Goal: Transaction & Acquisition: Purchase product/service

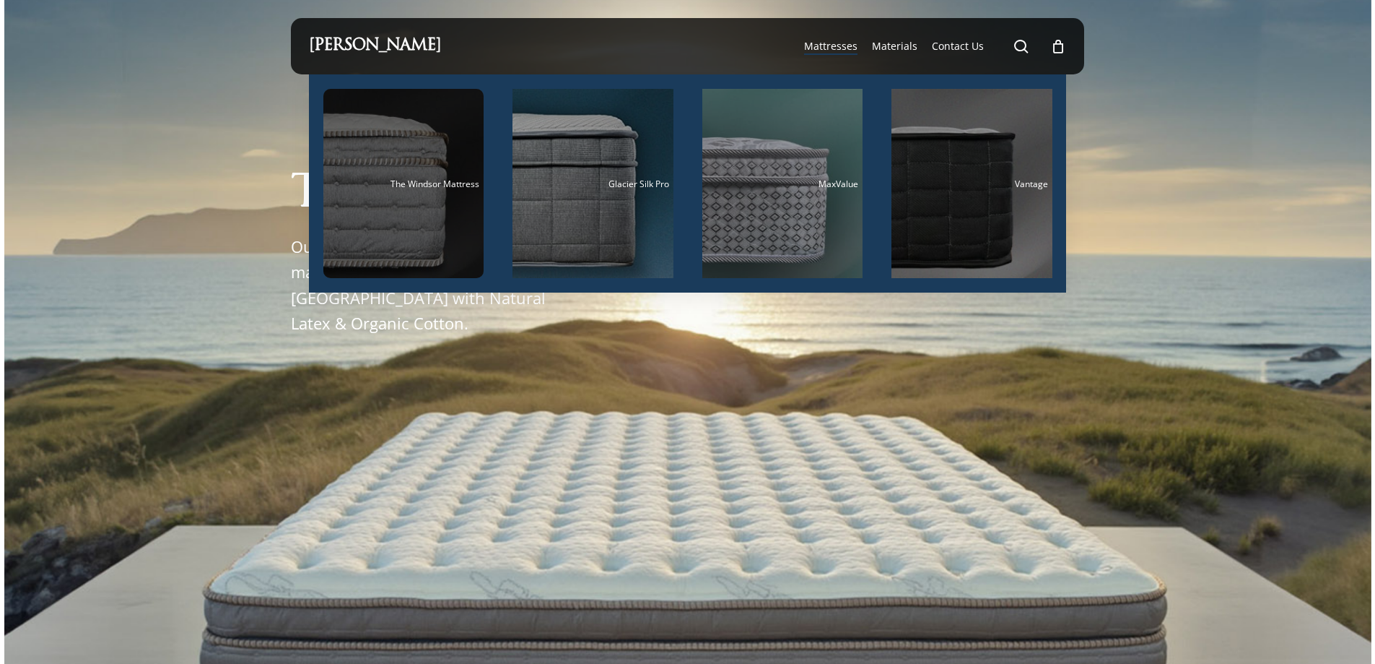
click at [448, 198] on div "Main Menu" at bounding box center [403, 183] width 161 height 189
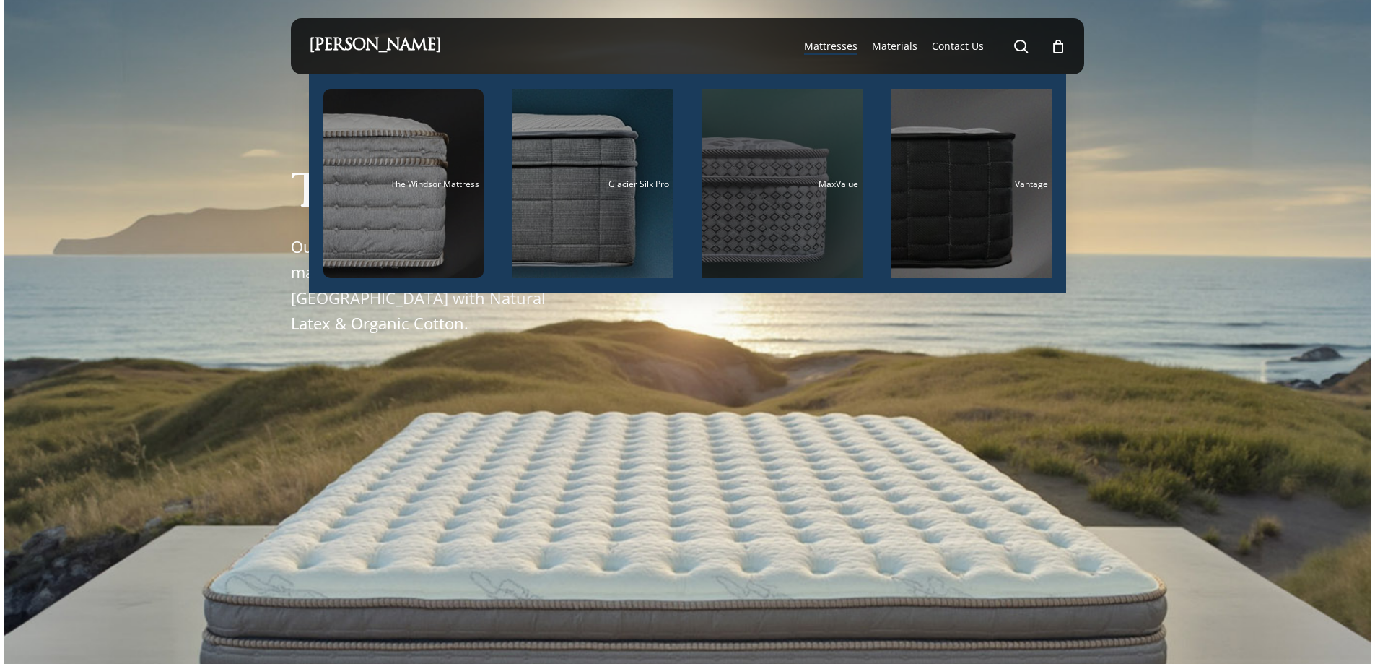
click at [743, 153] on div "Main Menu" at bounding box center [783, 183] width 161 height 189
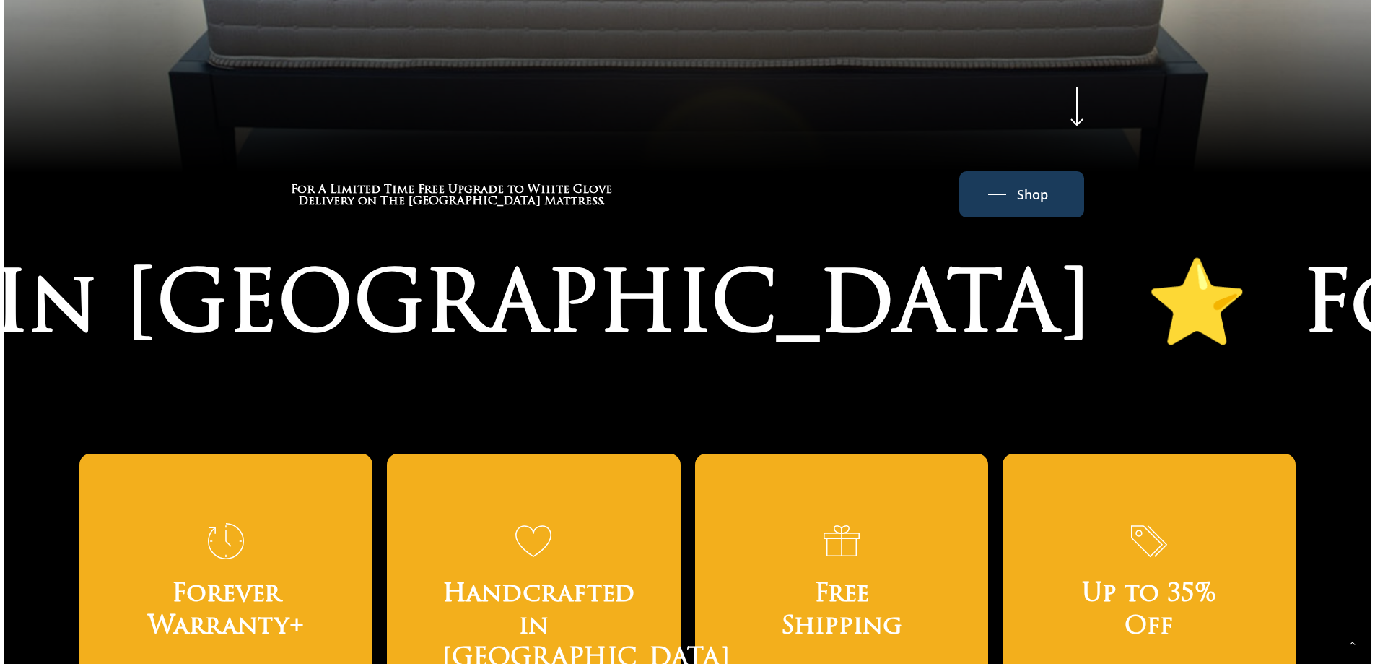
scroll to position [866, 0]
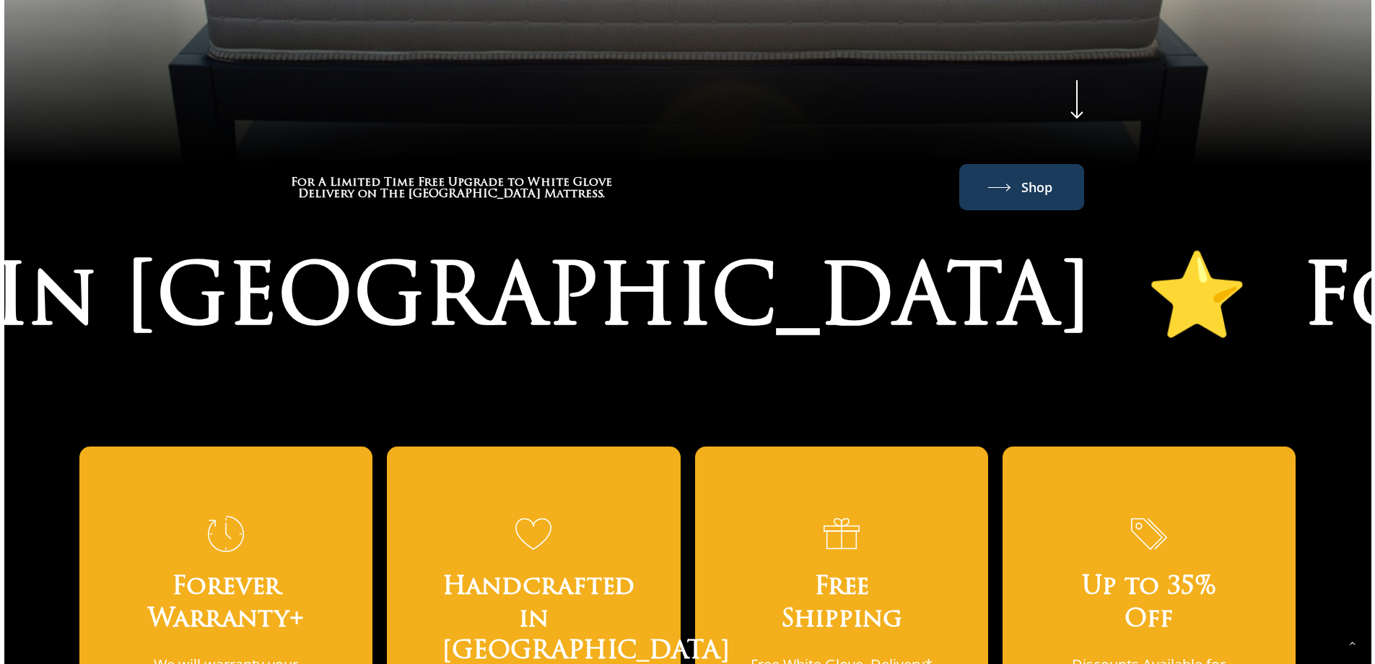
click at [1035, 175] on span "Shop" at bounding box center [1037, 186] width 31 height 23
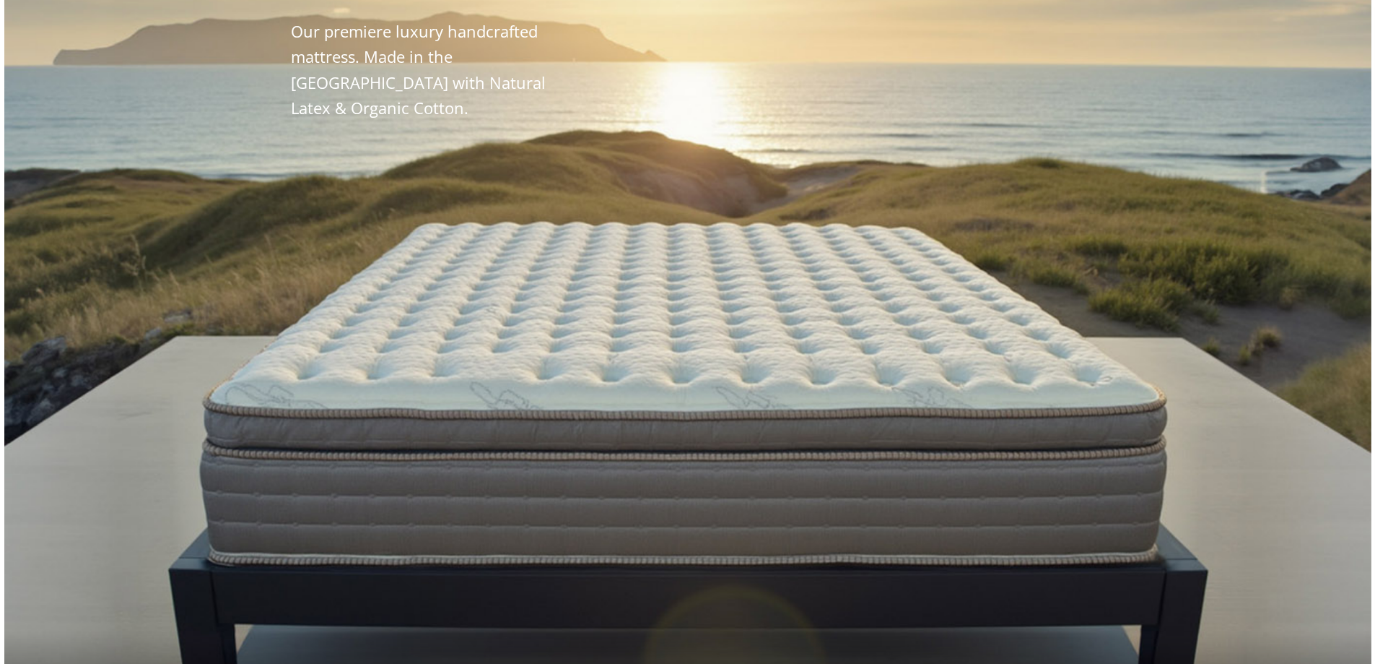
scroll to position [0, 0]
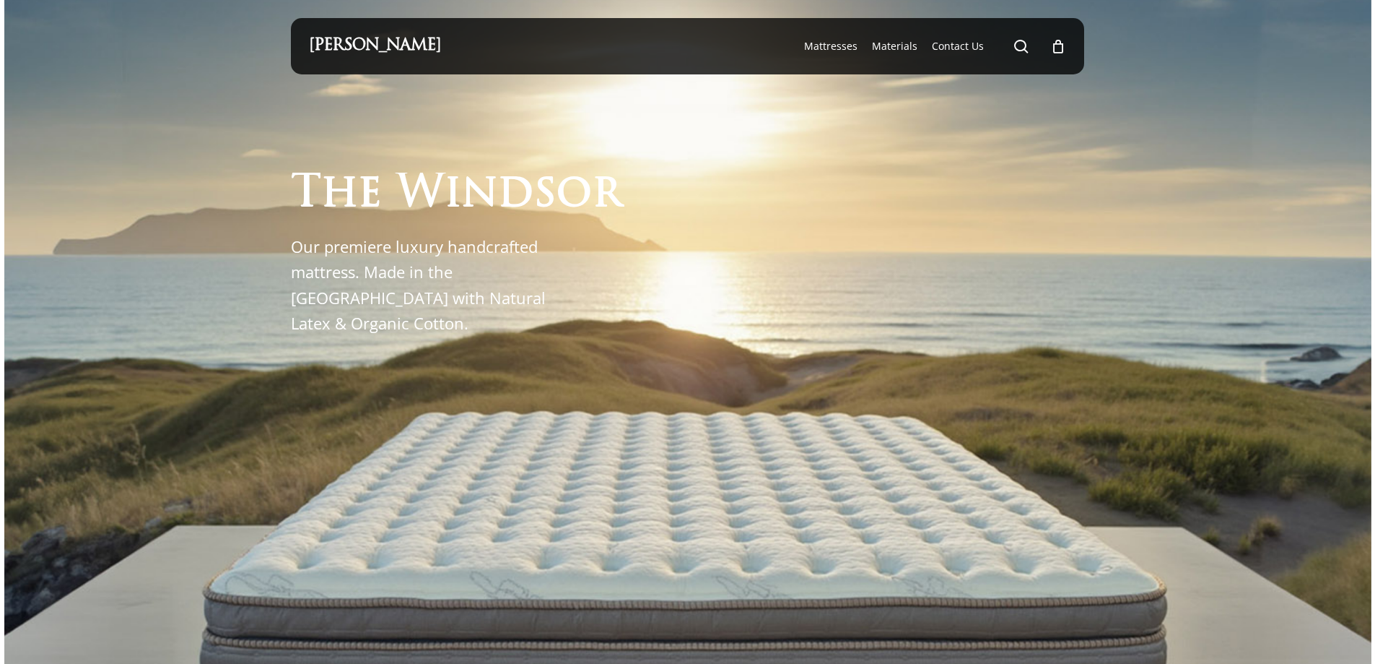
click at [394, 40] on link "[PERSON_NAME]" at bounding box center [375, 46] width 132 height 16
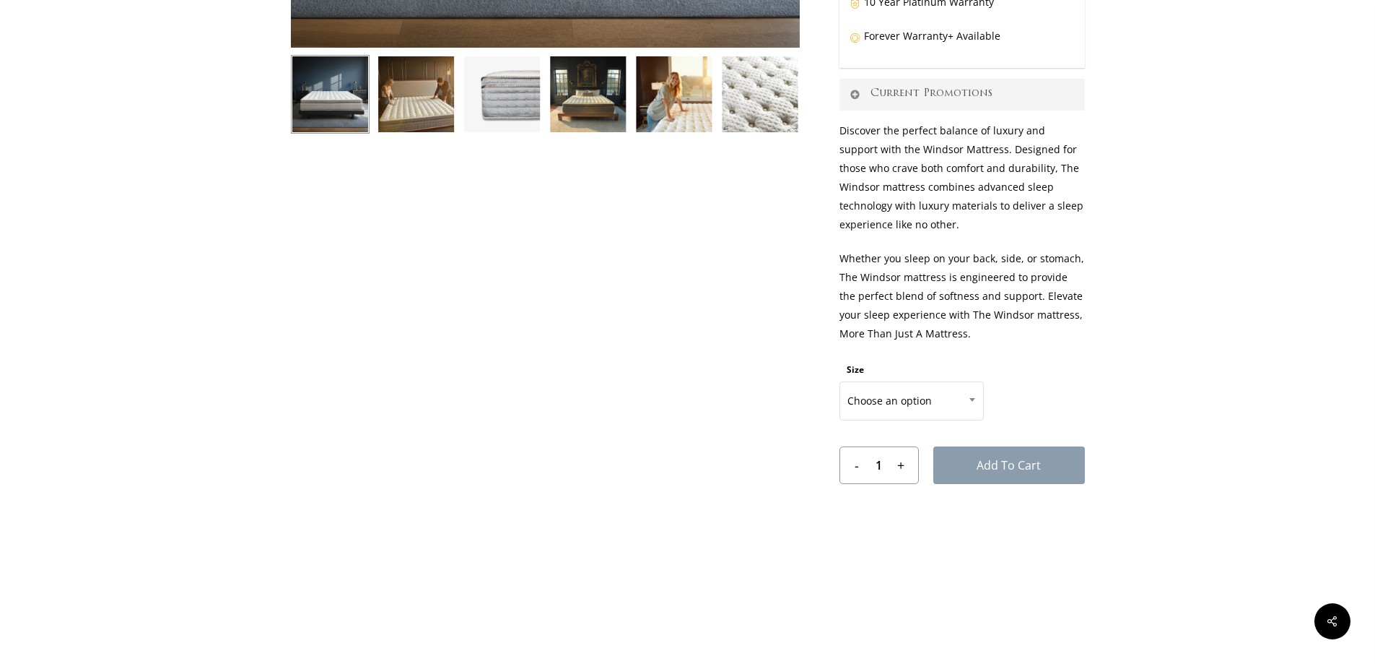
scroll to position [505, 0]
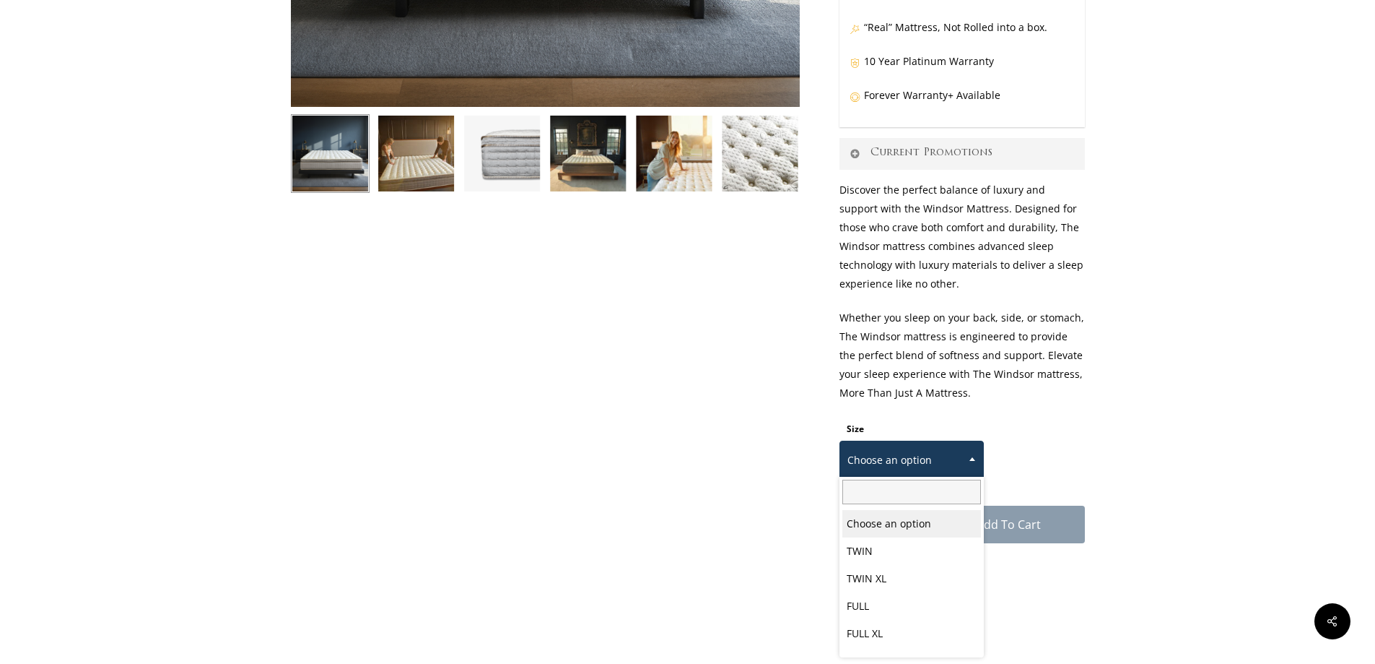
click at [973, 457] on b at bounding box center [973, 459] width 6 height 4
select select "QUEEN"
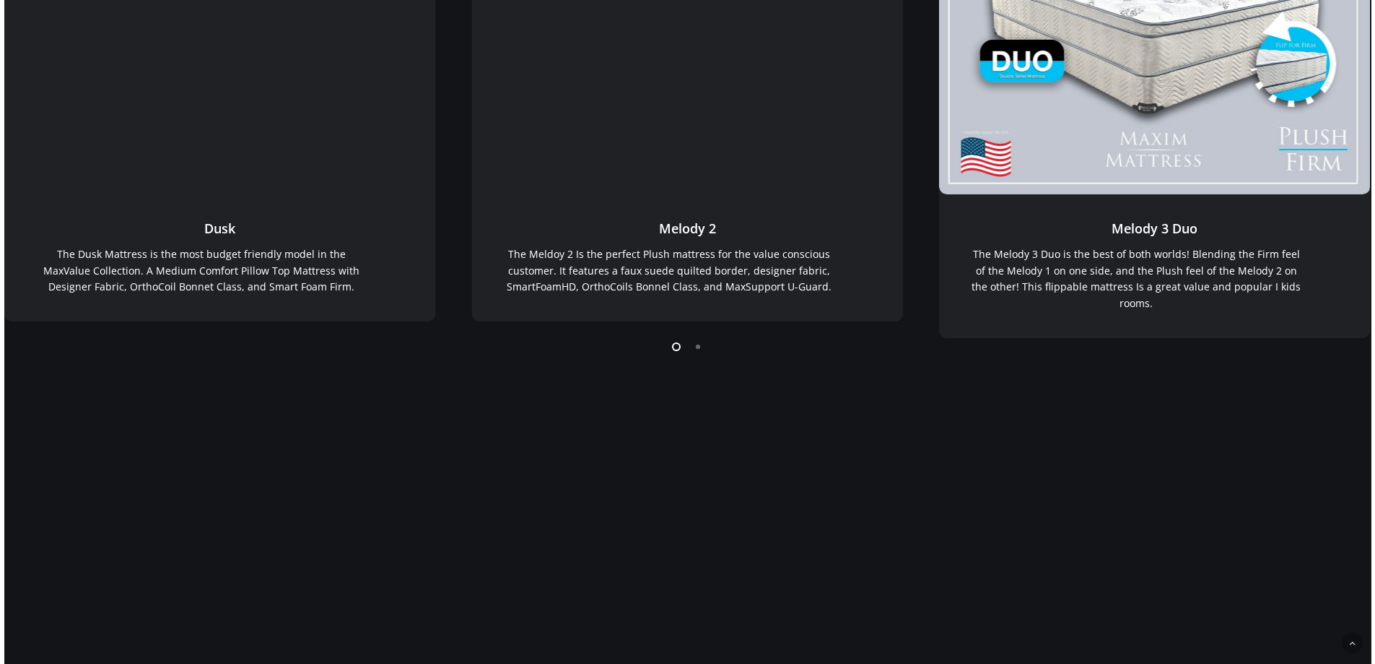
scroll to position [505, 0]
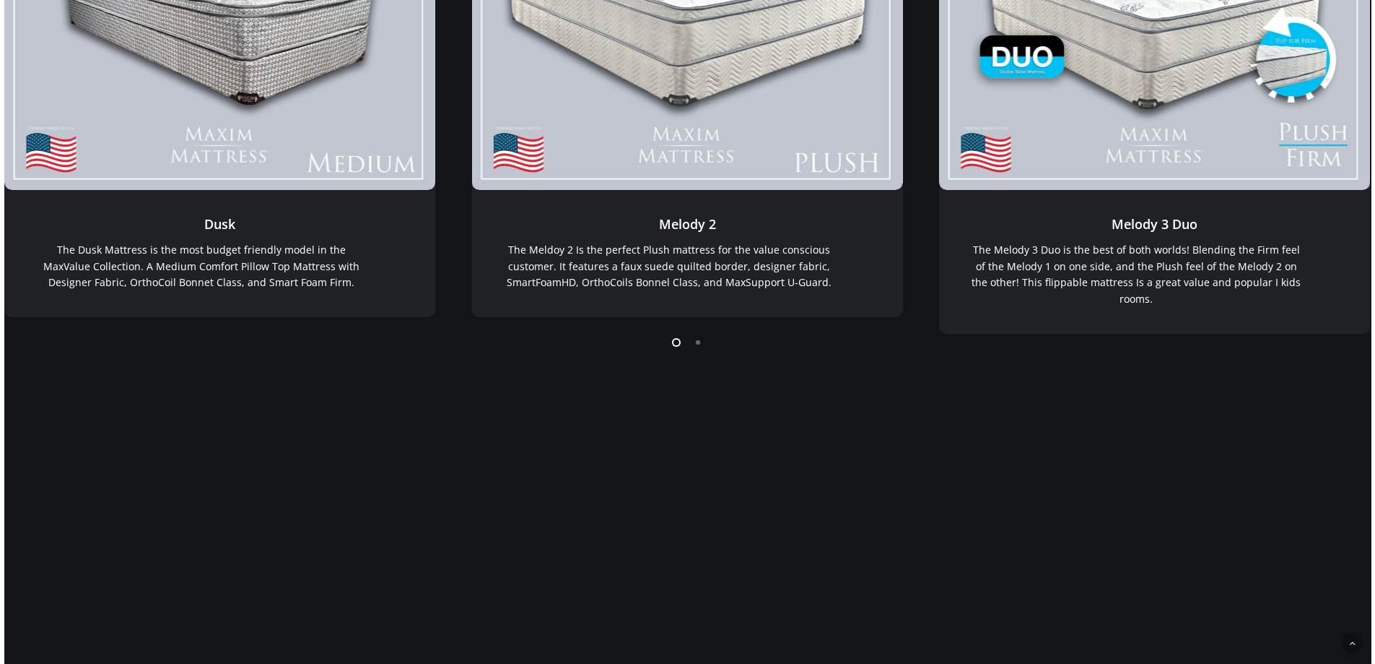
click at [703, 339] on li "Page dot 2" at bounding box center [699, 342] width 22 height 22
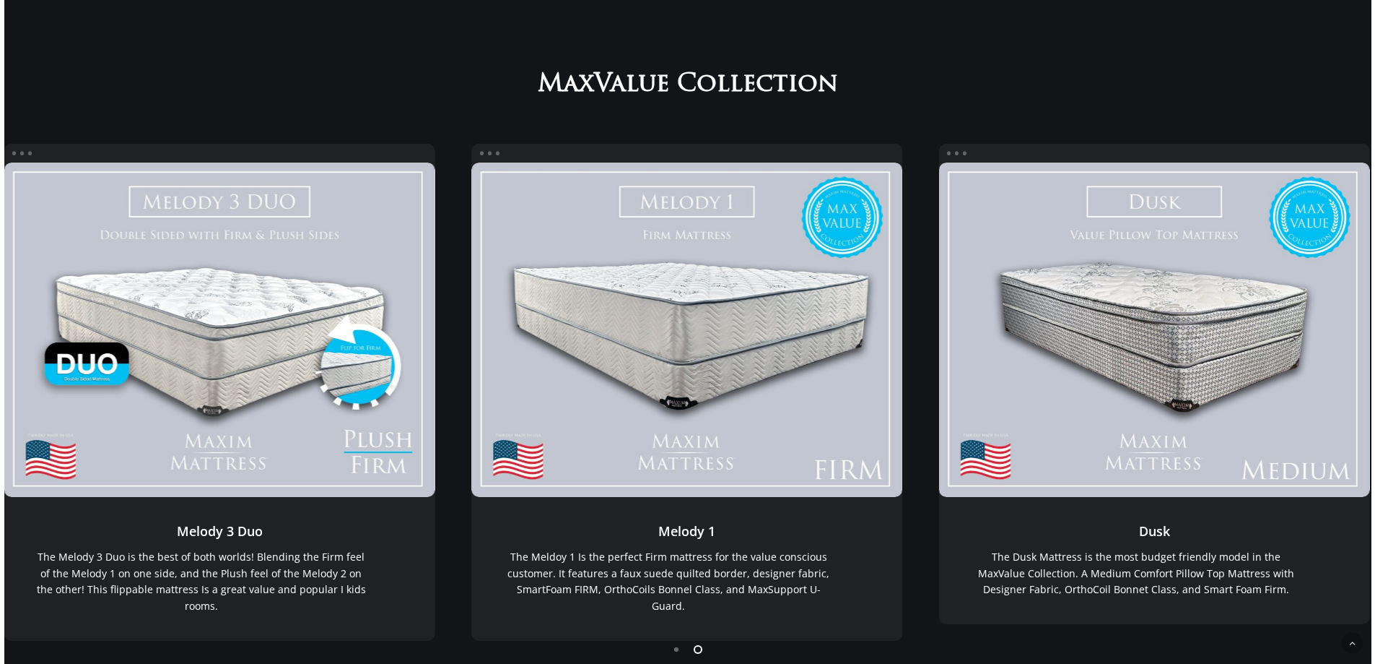
scroll to position [0, 0]
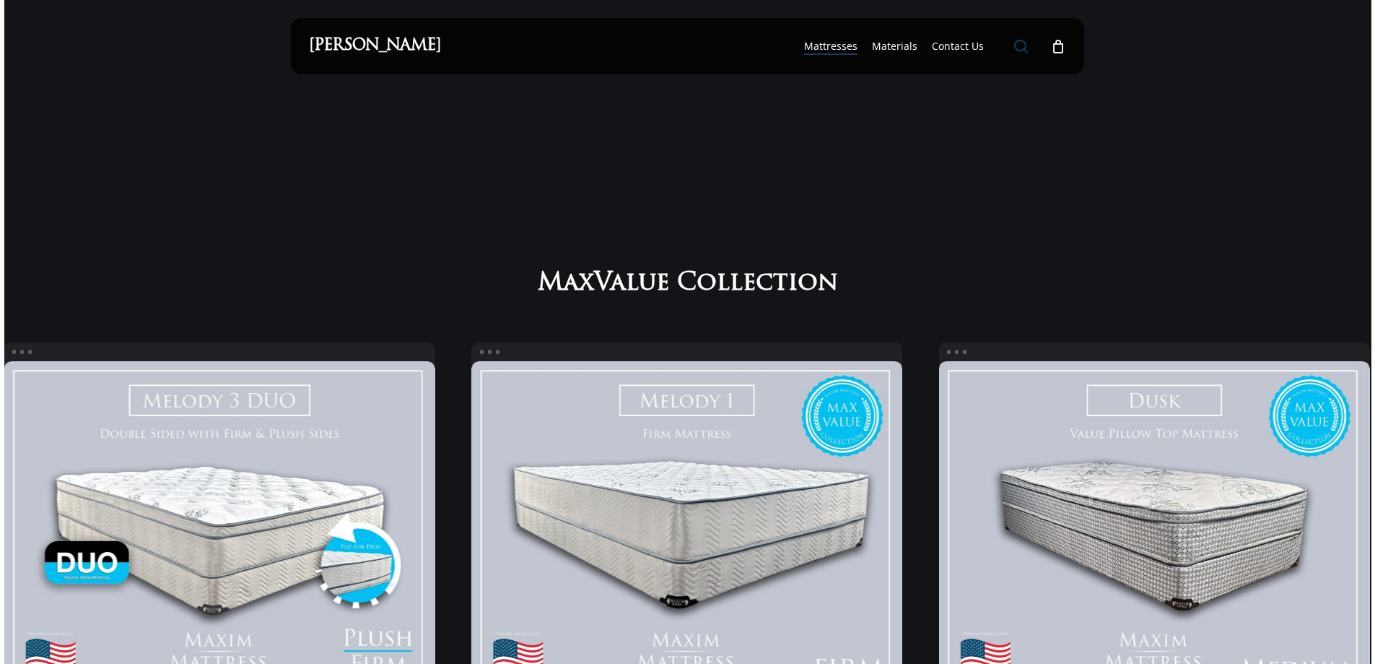
click at [1019, 40] on span "Main Menu" at bounding box center [1021, 46] width 14 height 14
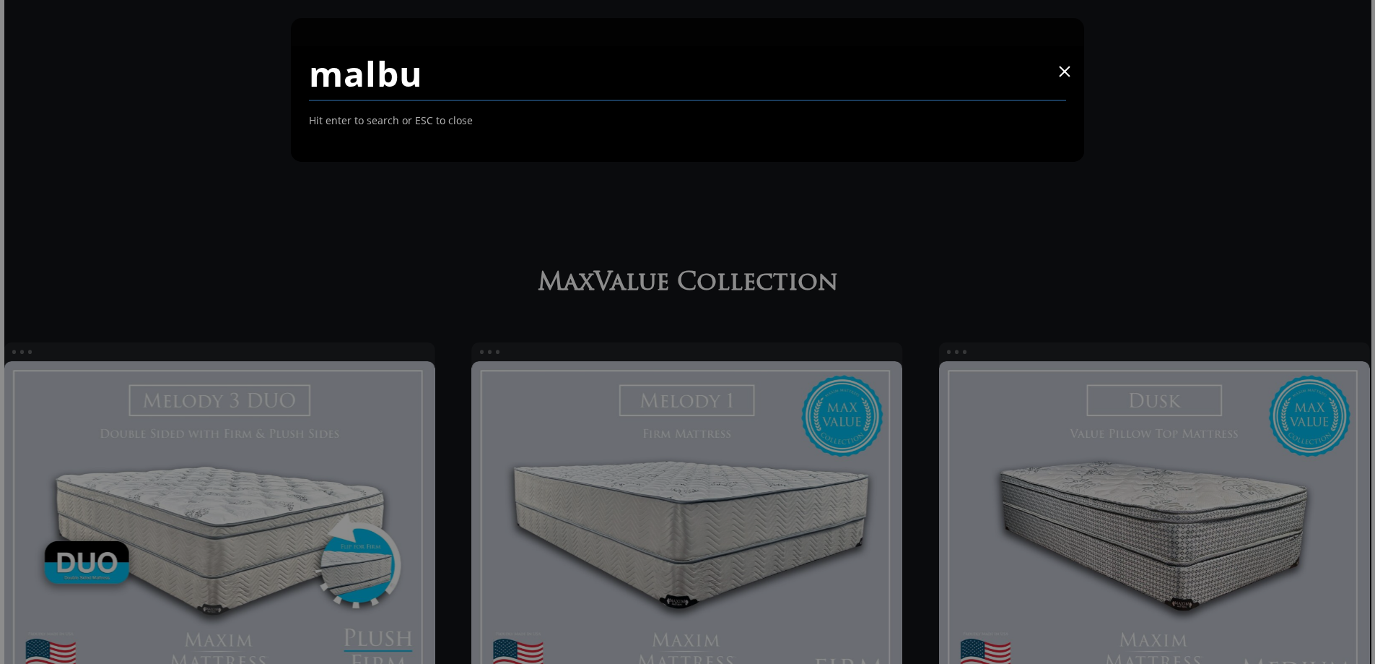
type input "malbu"
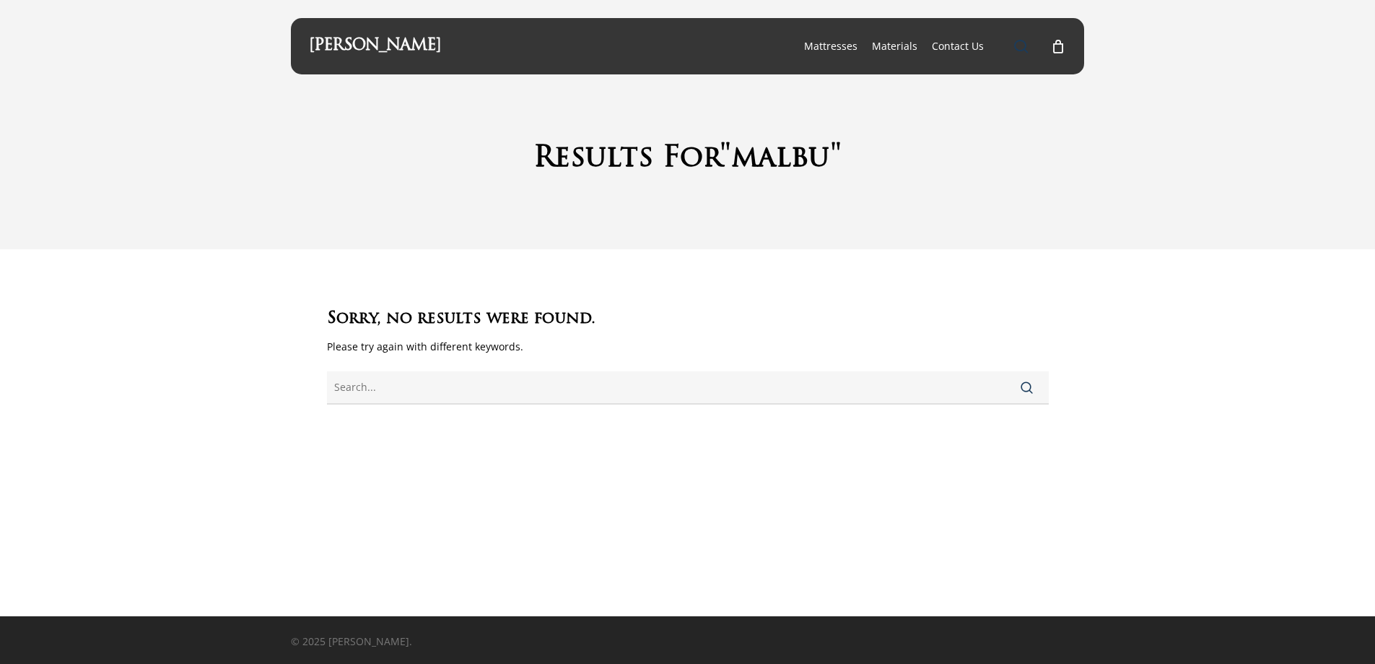
click at [1025, 45] on span "Main Menu" at bounding box center [1021, 46] width 14 height 14
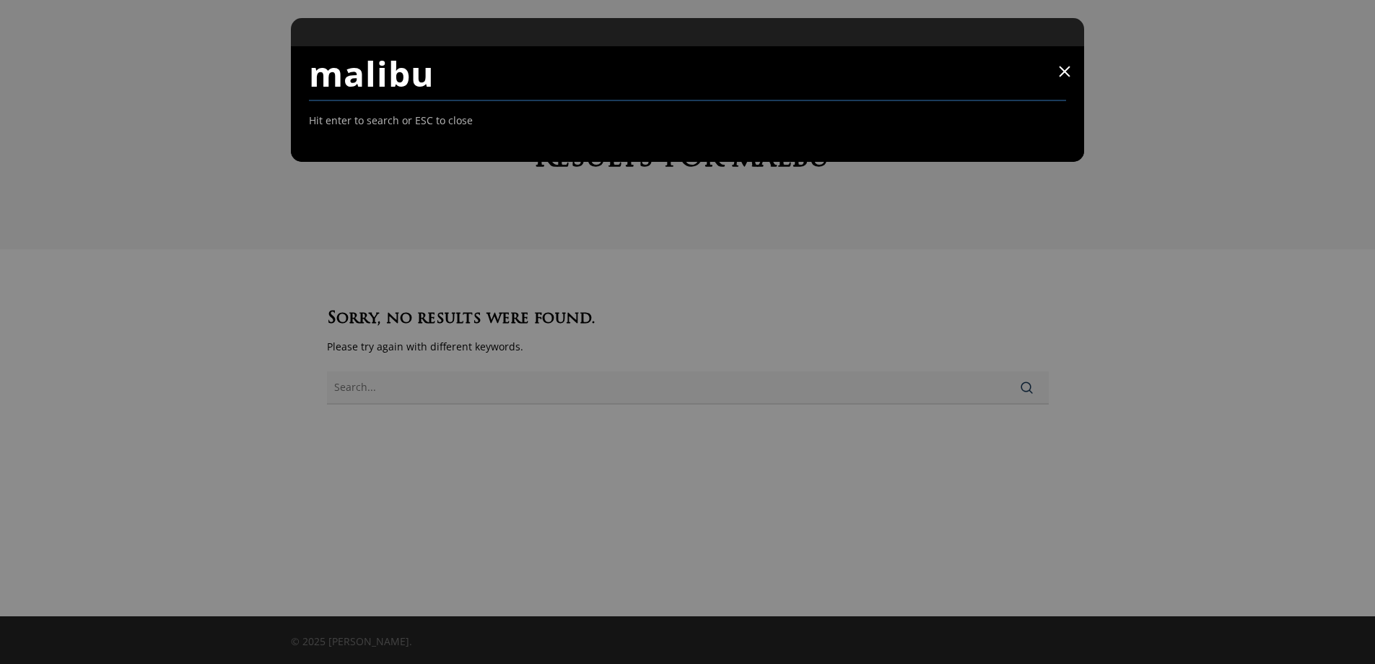
type input "malibu"
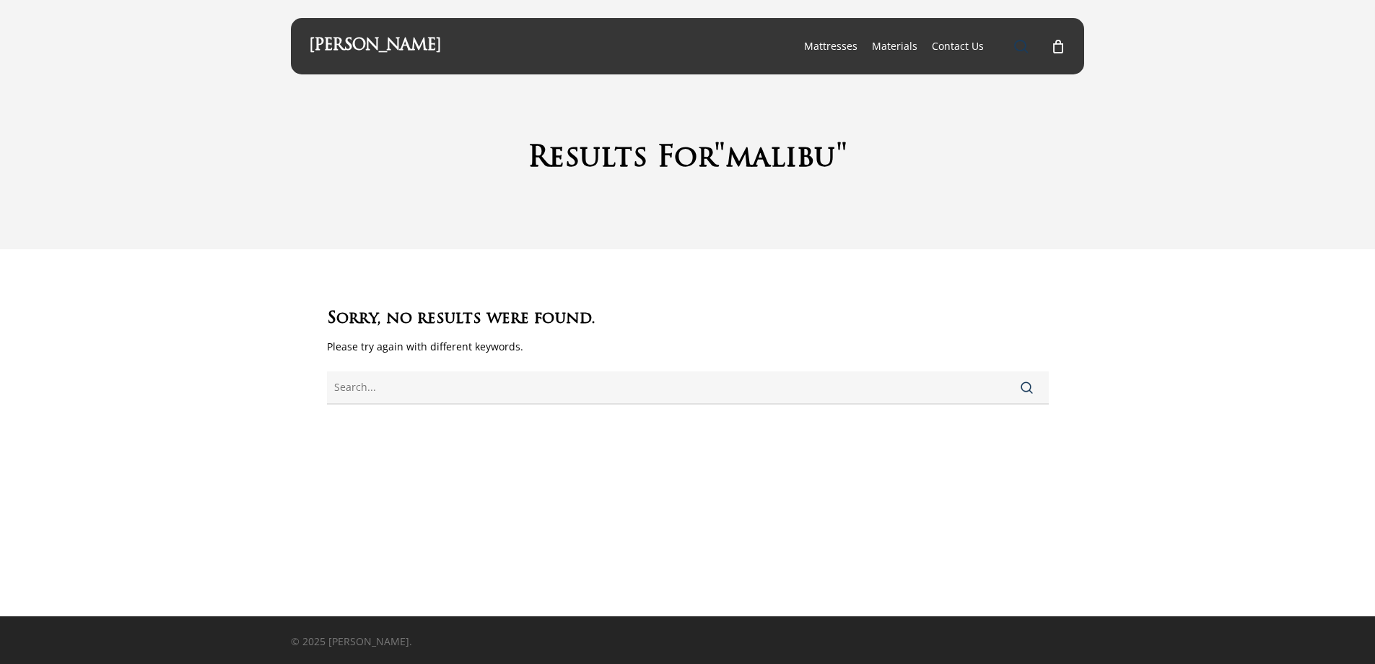
click at [1022, 41] on span "Main Menu" at bounding box center [1021, 46] width 14 height 14
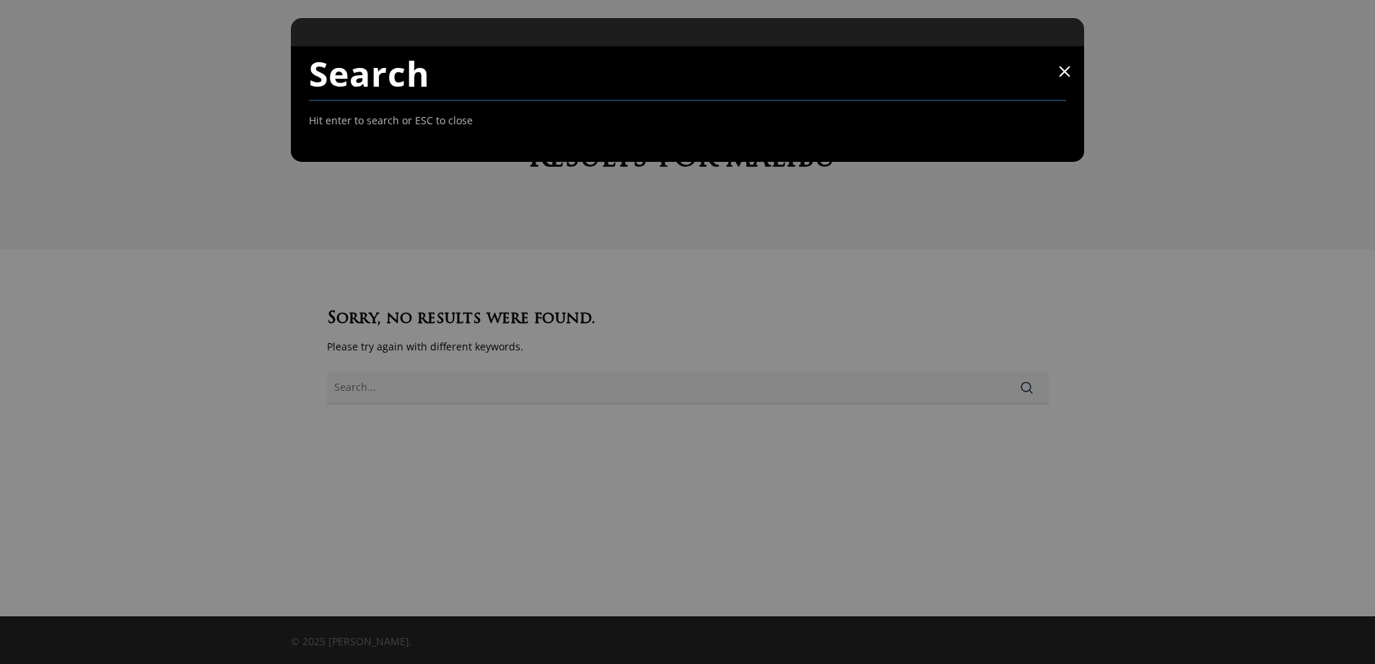
click at [381, 86] on input "Search" at bounding box center [688, 73] width 758 height 55
type input "malibu"
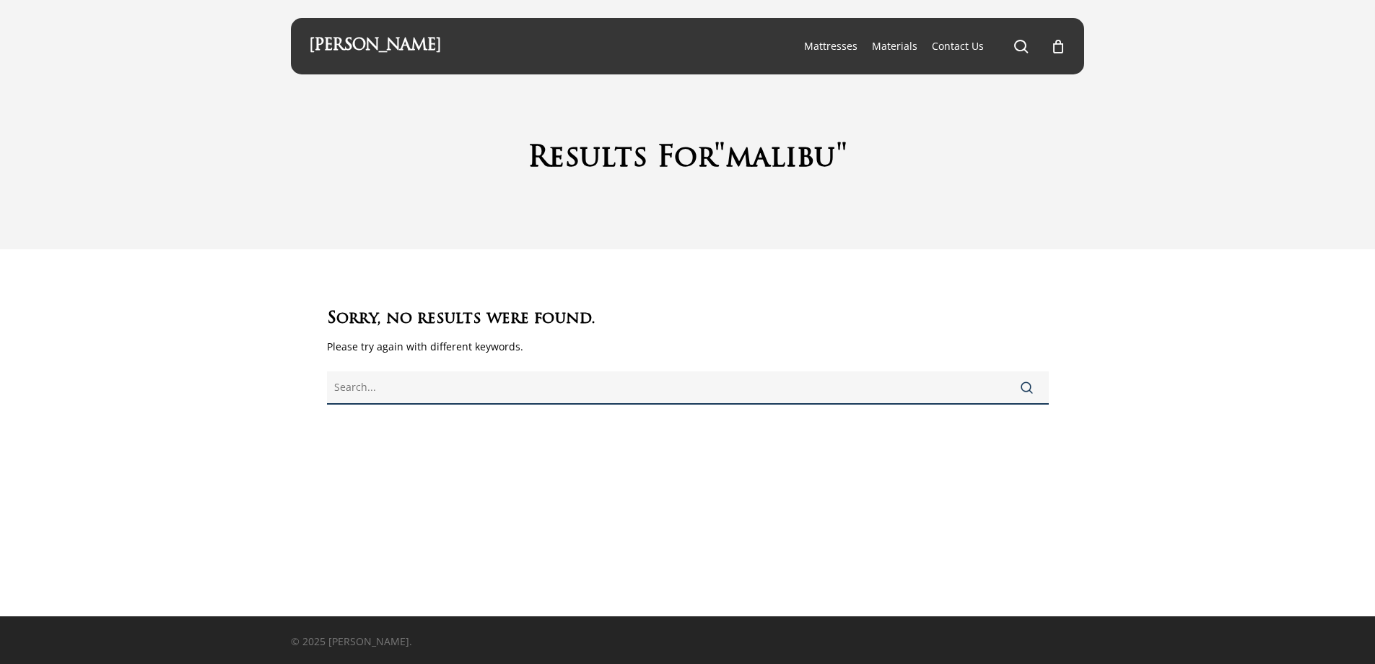
click at [407, 386] on input "text" at bounding box center [688, 387] width 722 height 33
type input "malibu"
click at [1026, 385] on span "submit" at bounding box center [1027, 387] width 12 height 12
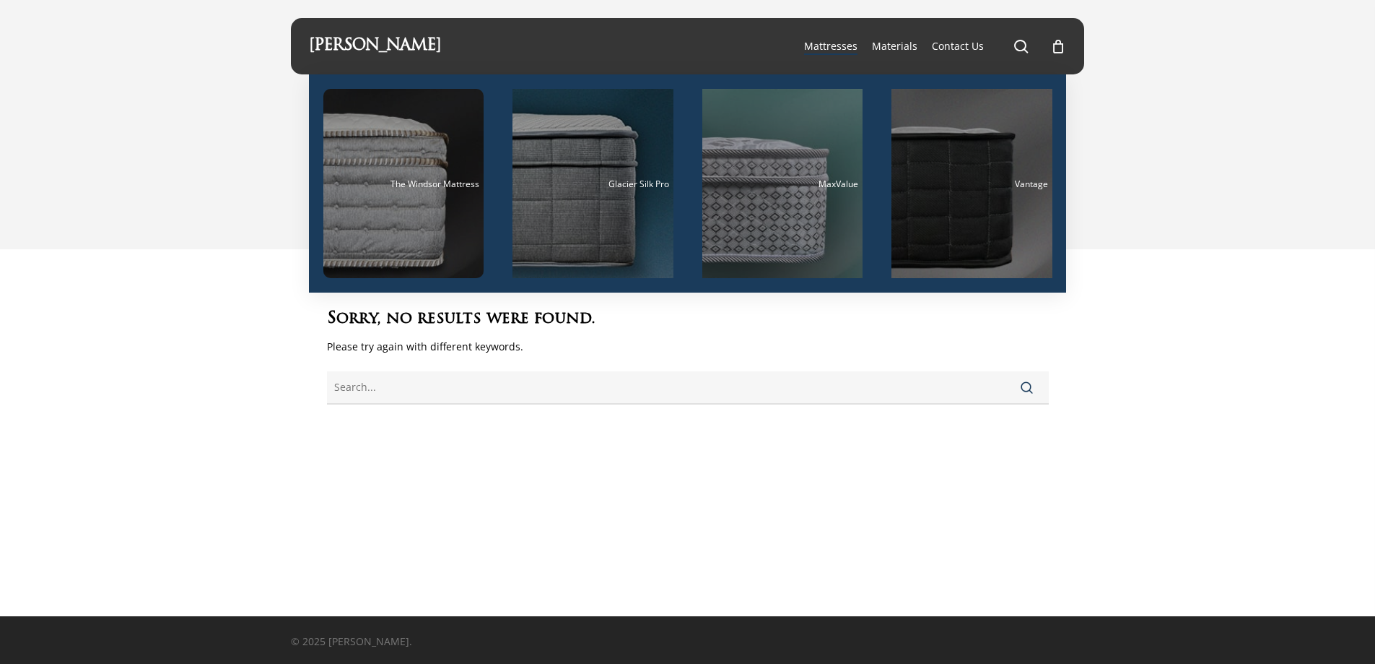
click at [830, 47] on span "Mattresses" at bounding box center [830, 46] width 53 height 14
click at [834, 44] on span "Mattresses" at bounding box center [830, 46] width 53 height 14
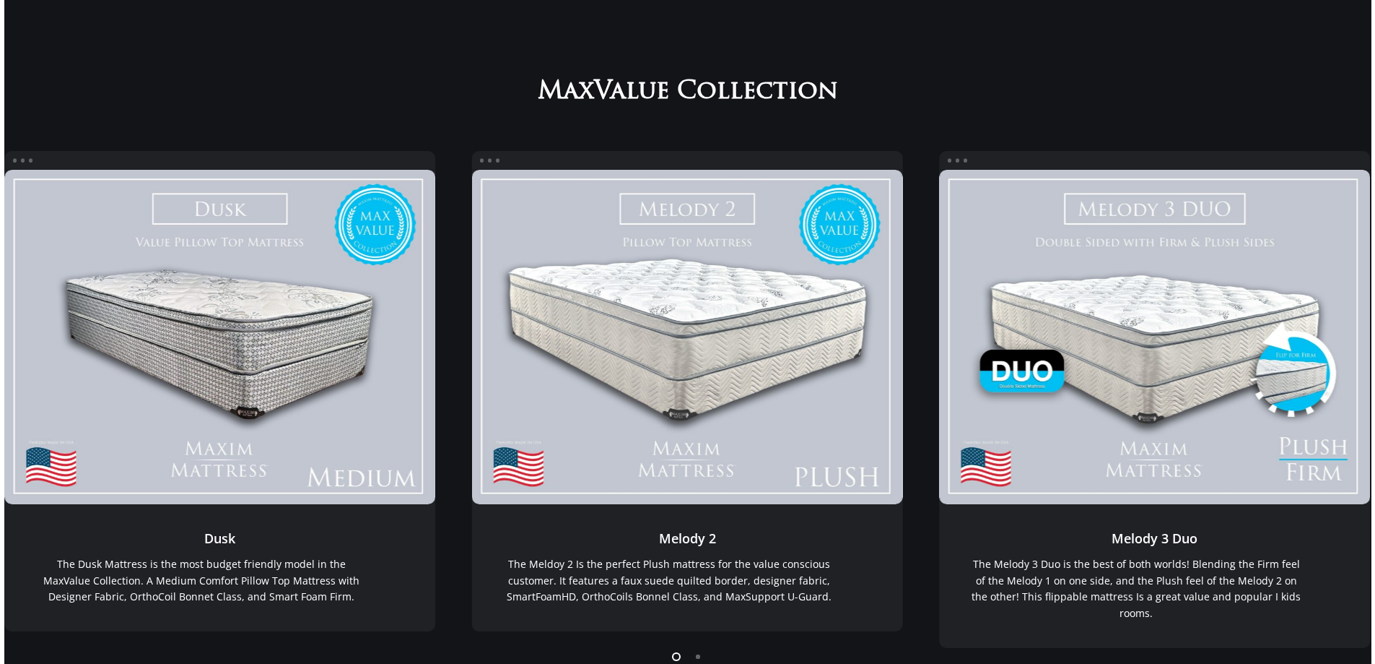
scroll to position [217, 0]
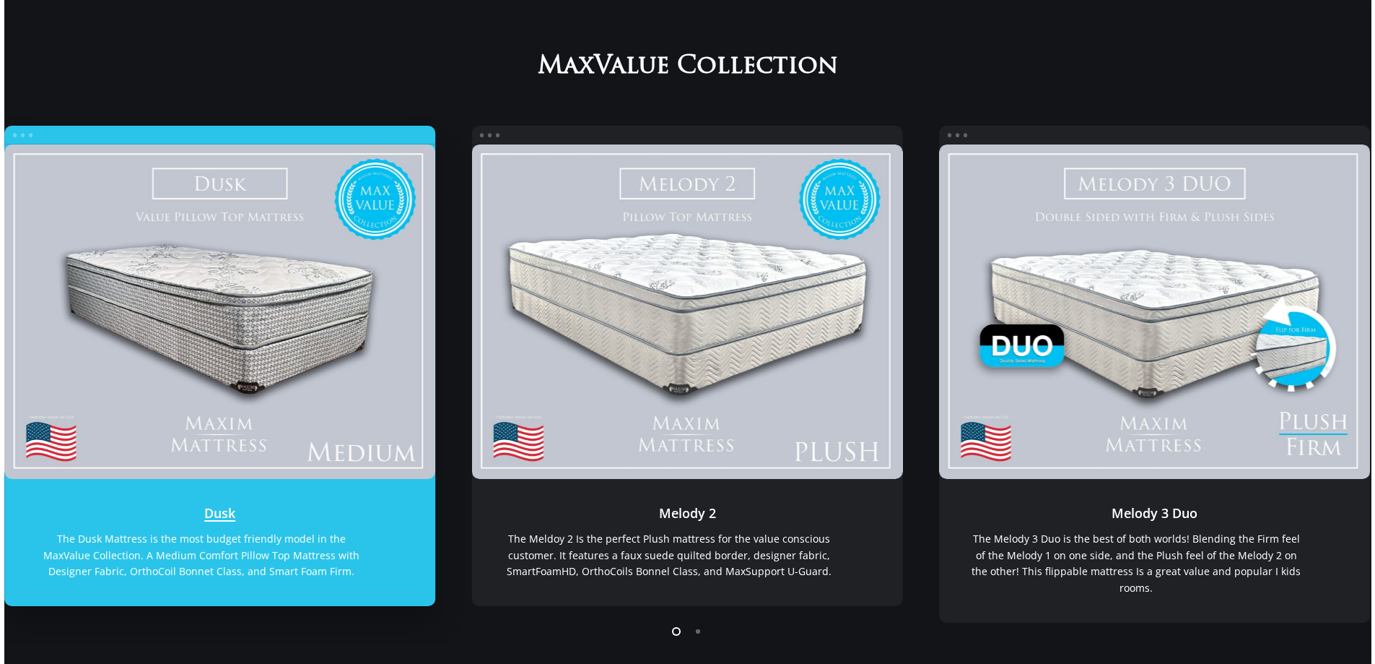
click at [232, 269] on link "Dusk" at bounding box center [220, 311] width 432 height 335
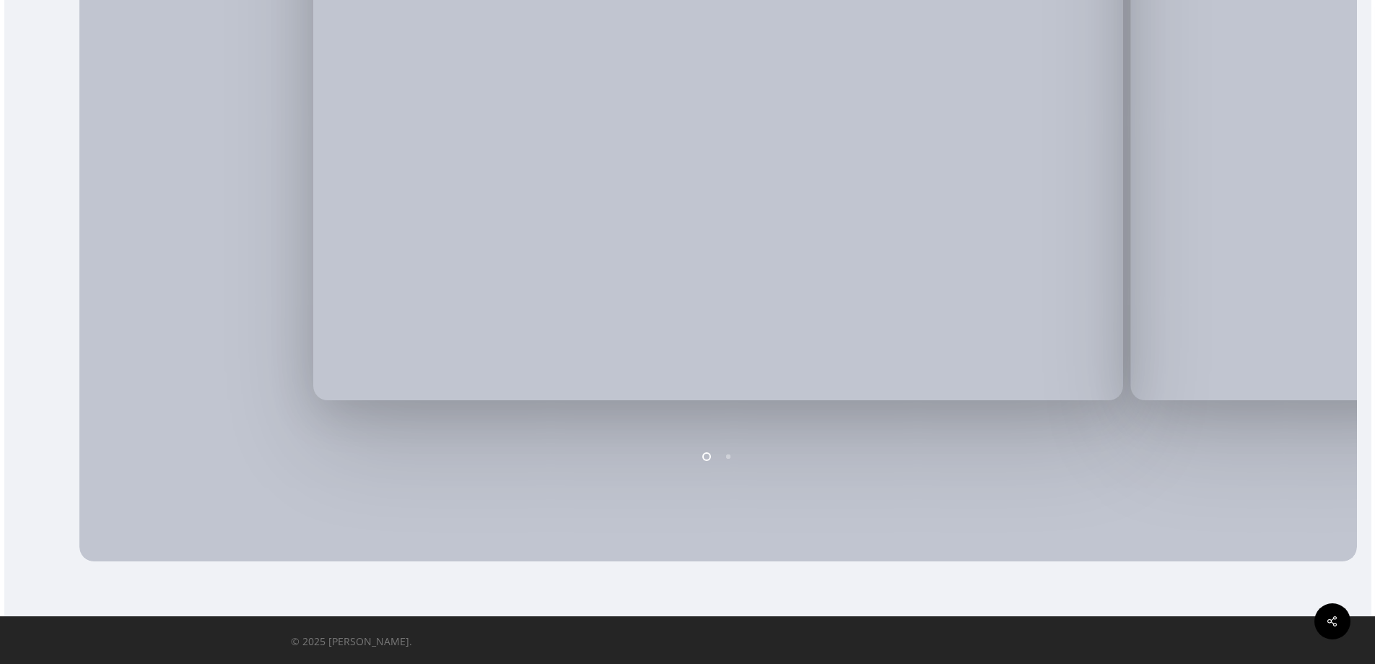
scroll to position [543, 0]
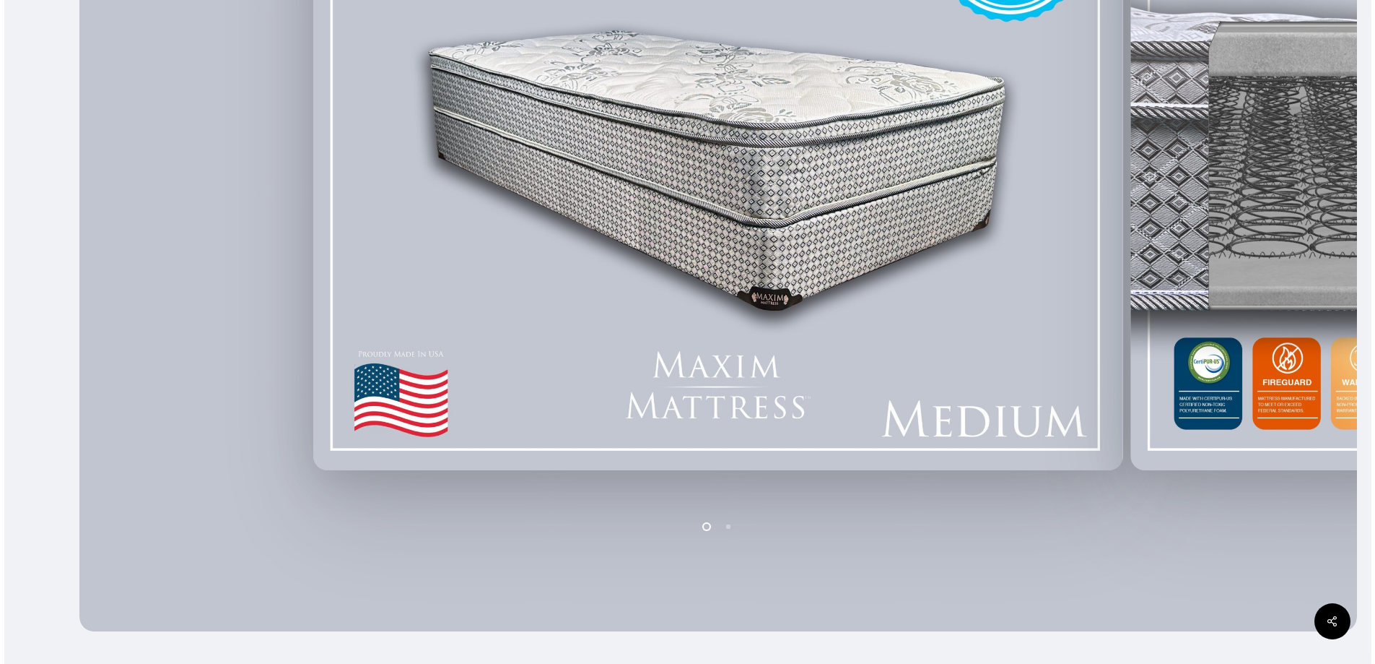
click at [726, 527] on li "Page dot 2" at bounding box center [729, 526] width 22 height 22
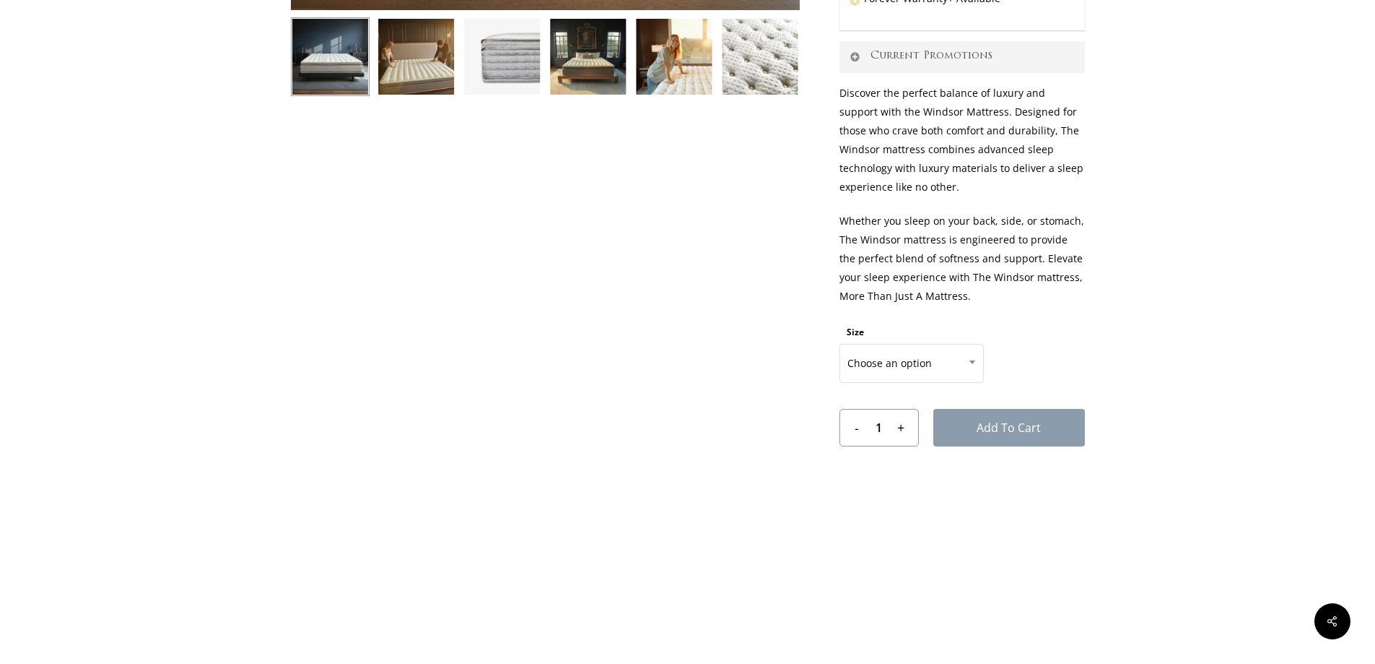
scroll to position [650, 0]
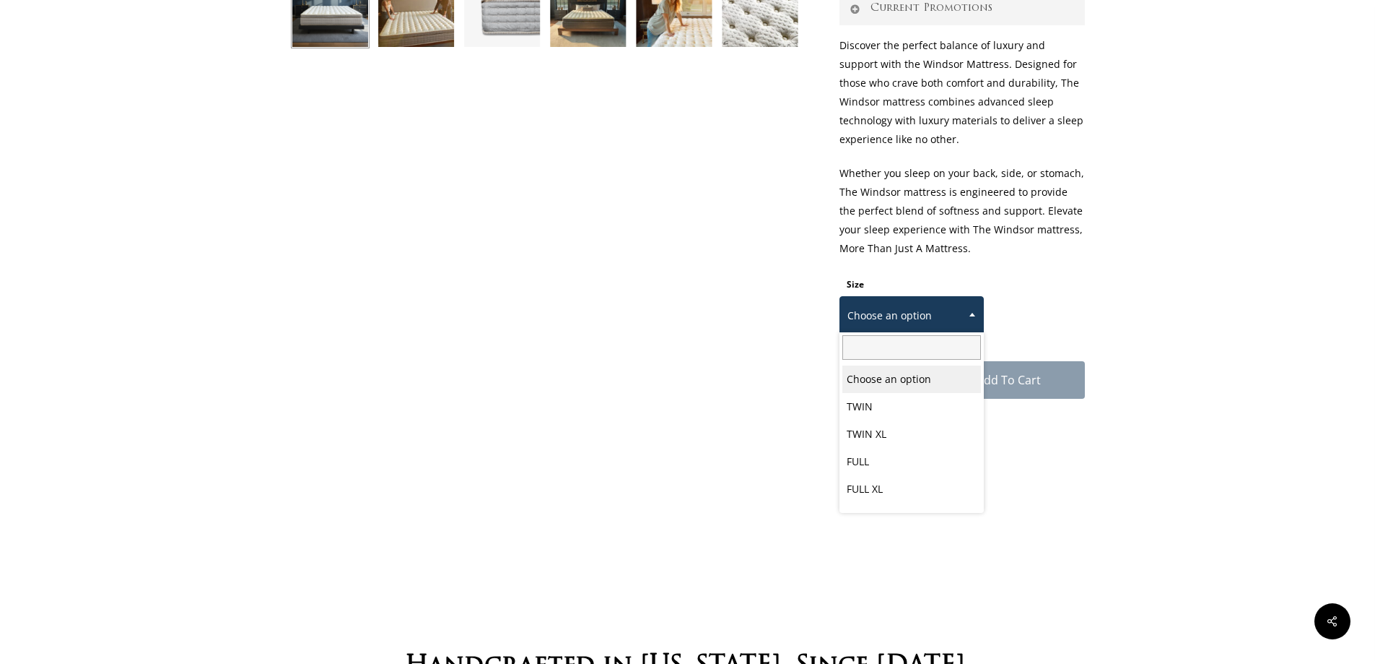
click at [964, 308] on span at bounding box center [973, 314] width 22 height 36
select select "QUEEN"
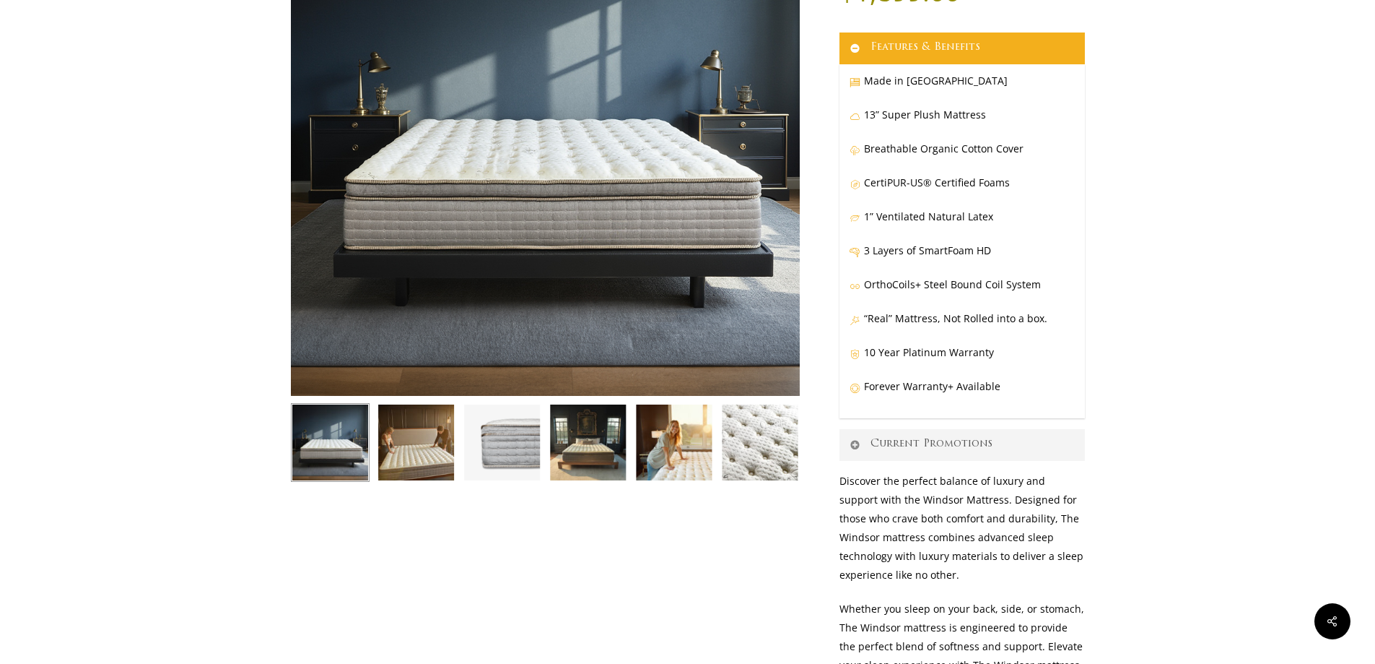
scroll to position [0, 0]
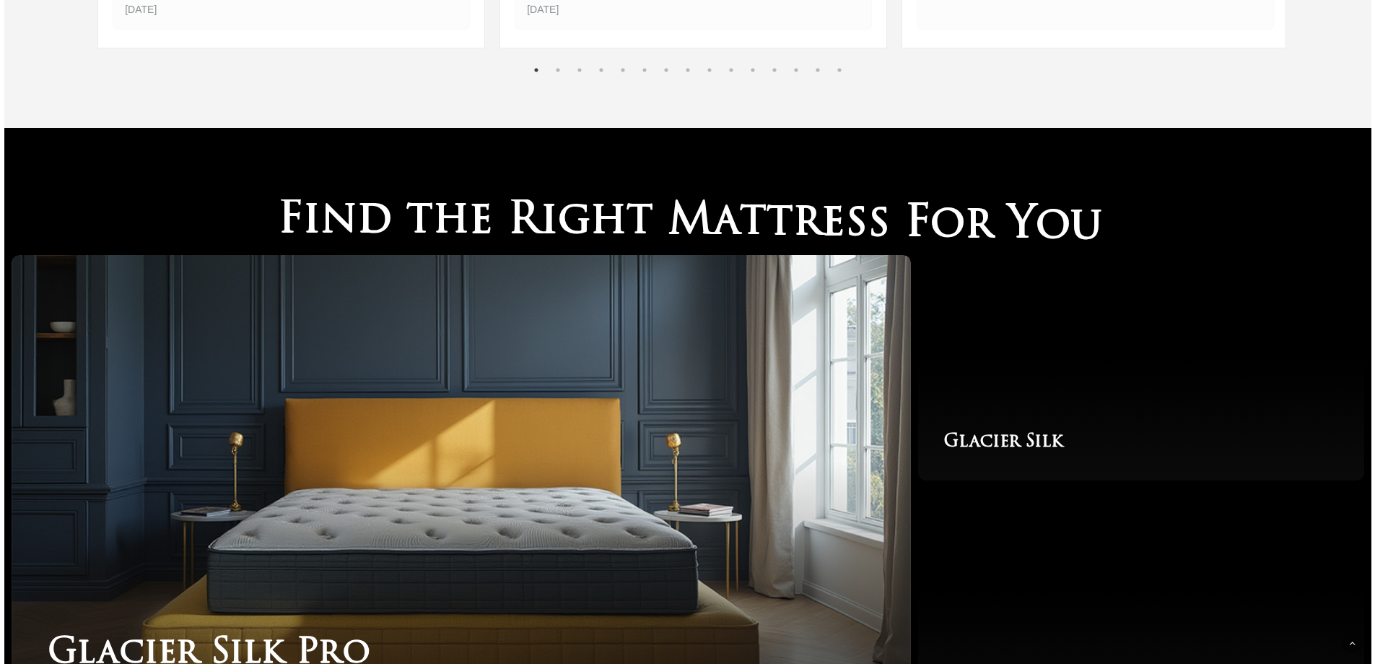
scroll to position [2527, 0]
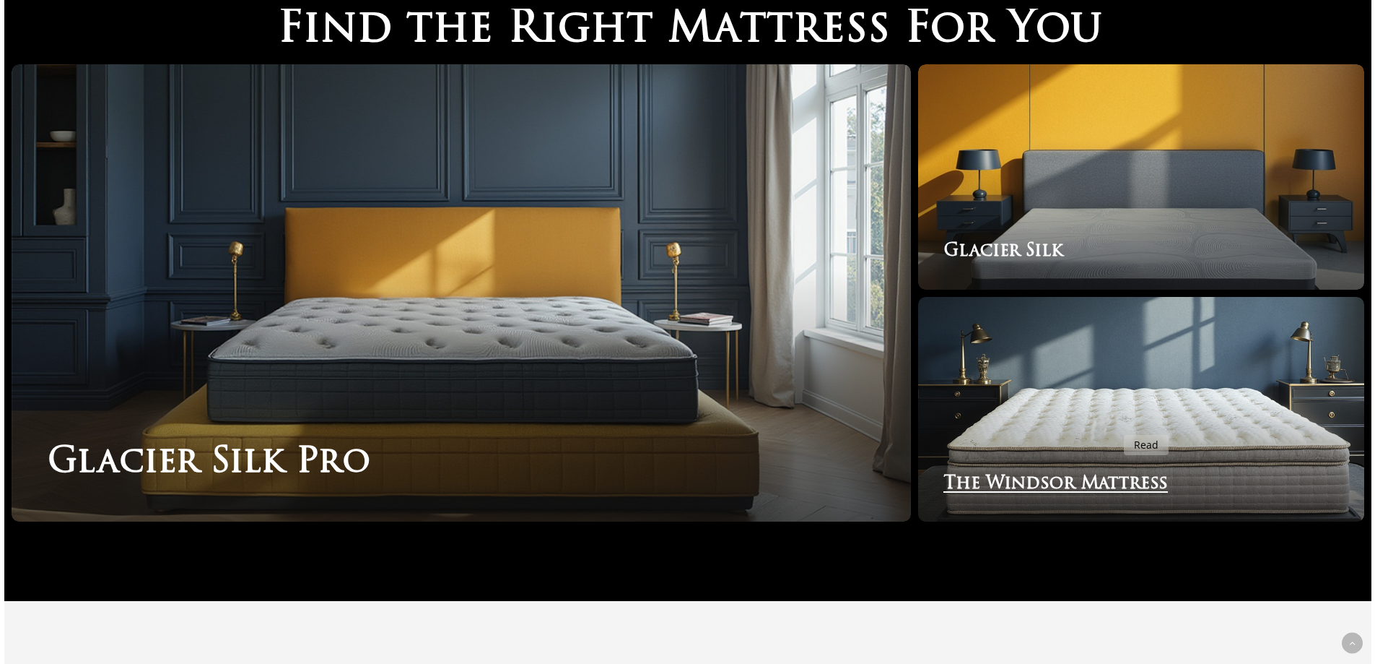
click at [1115, 426] on link "The Windsor Mattress" at bounding box center [1141, 409] width 446 height 225
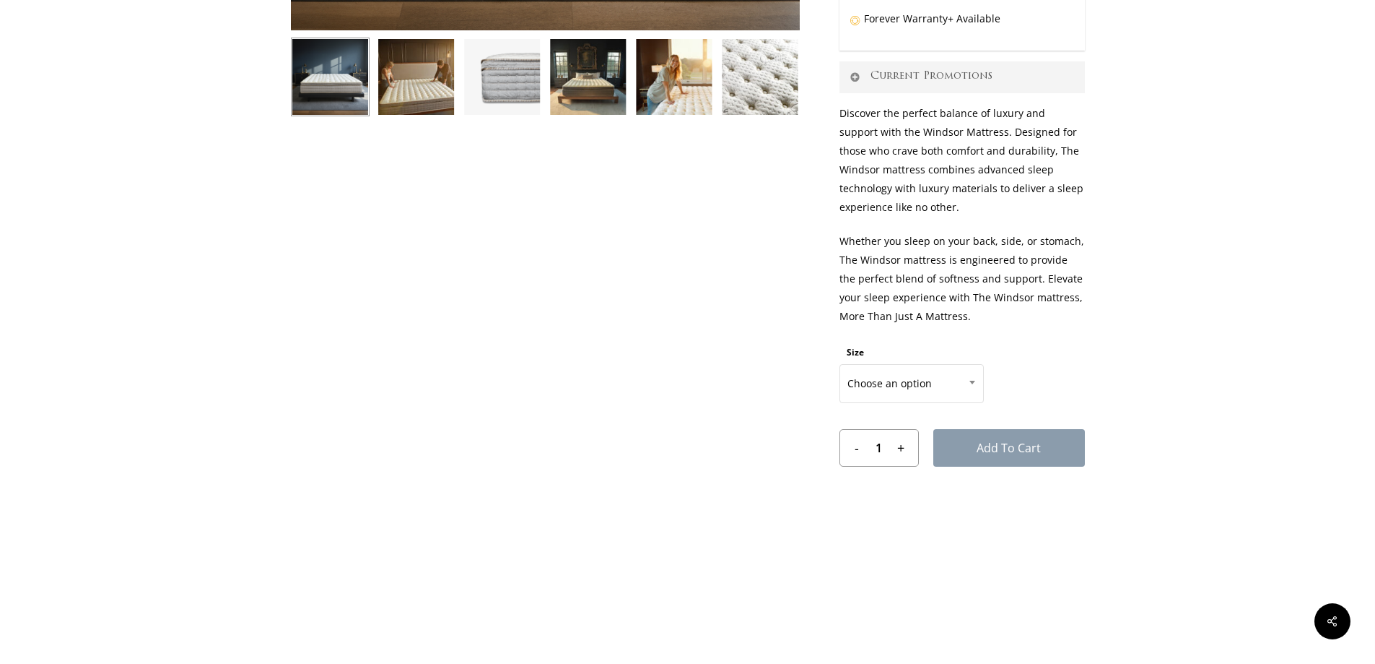
scroll to position [578, 0]
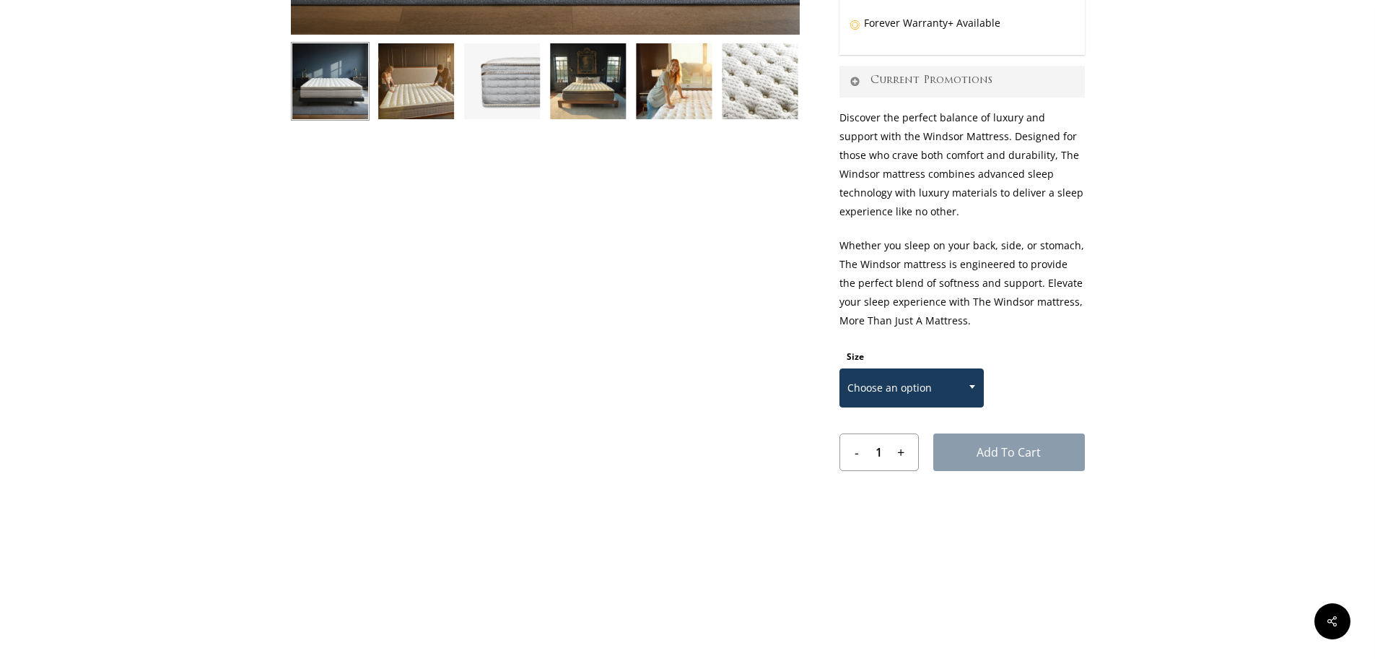
click at [974, 390] on span at bounding box center [973, 386] width 22 height 36
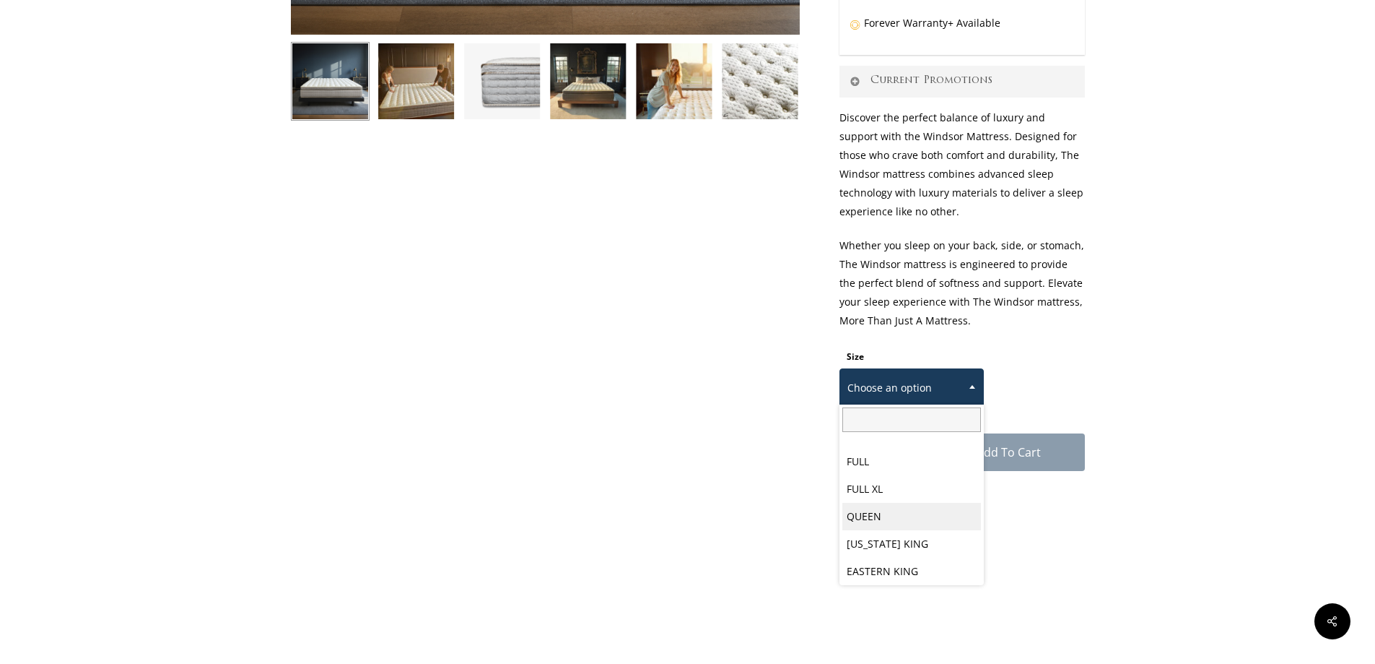
scroll to position [75, 0]
select select "QUEEN"
